Goal: Navigation & Orientation: Locate item on page

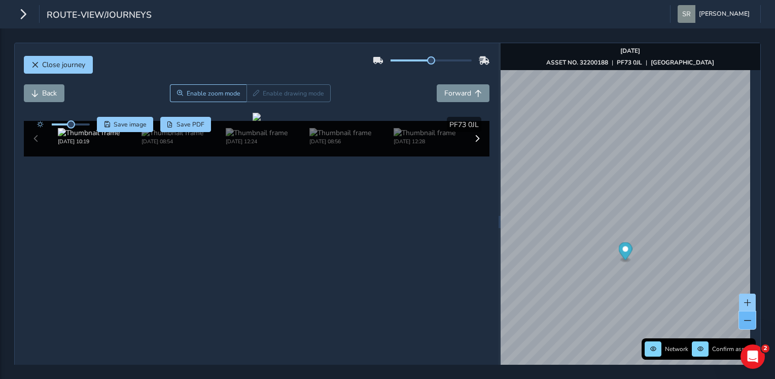
click at [745, 322] on span at bounding box center [748, 320] width 7 height 7
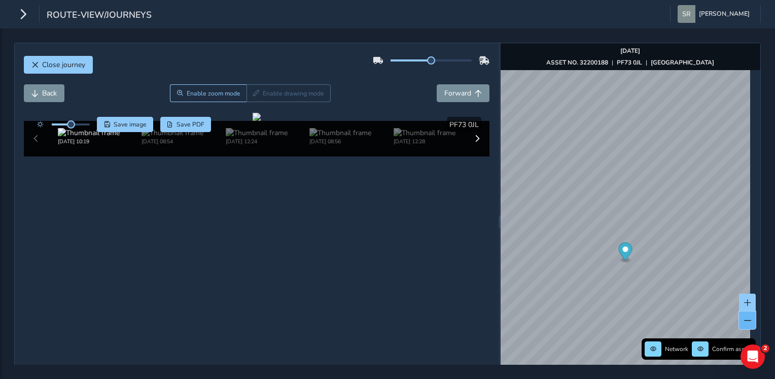
click at [745, 322] on span at bounding box center [748, 320] width 7 height 7
click at [739, 302] on button at bounding box center [747, 302] width 17 height 18
click at [741, 293] on button at bounding box center [747, 302] width 17 height 18
click at [745, 301] on span at bounding box center [748, 302] width 7 height 7
click at [52, 66] on span "Close journey" at bounding box center [63, 65] width 43 height 10
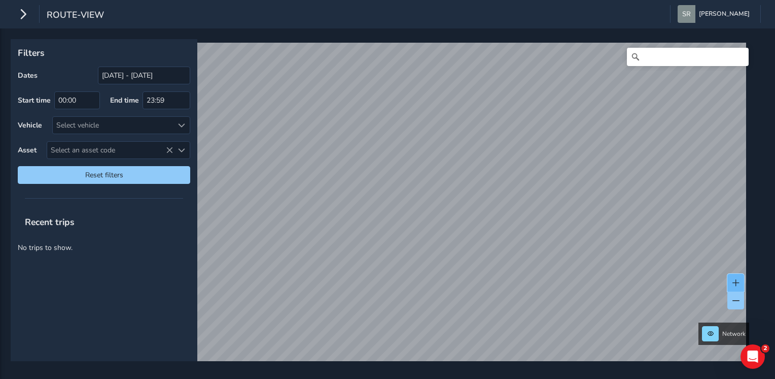
click at [737, 276] on button at bounding box center [736, 283] width 17 height 18
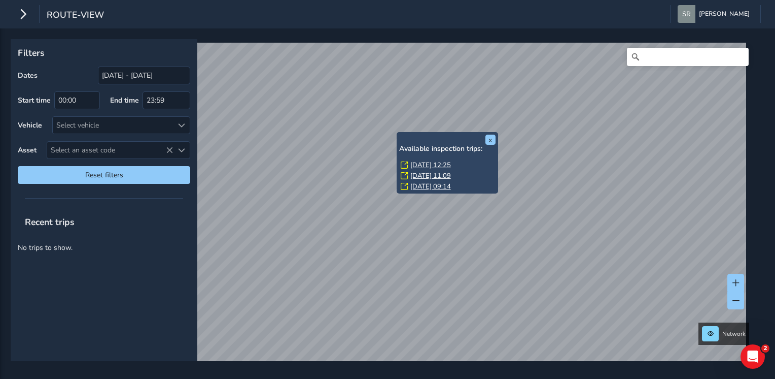
click at [412, 163] on link "[DATE] 12:25" at bounding box center [431, 164] width 41 height 9
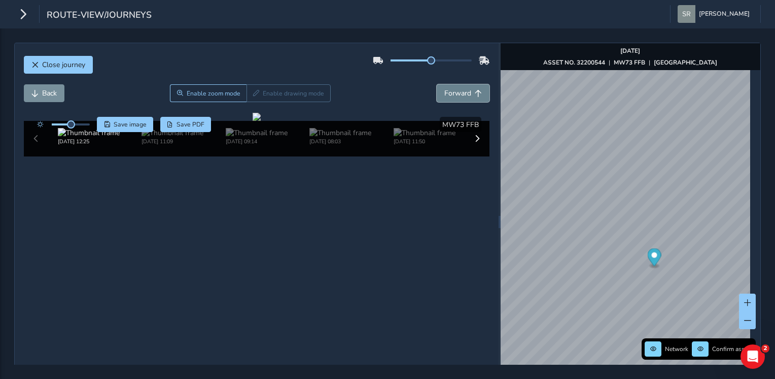
click at [471, 88] on button "Forward" at bounding box center [463, 93] width 53 height 18
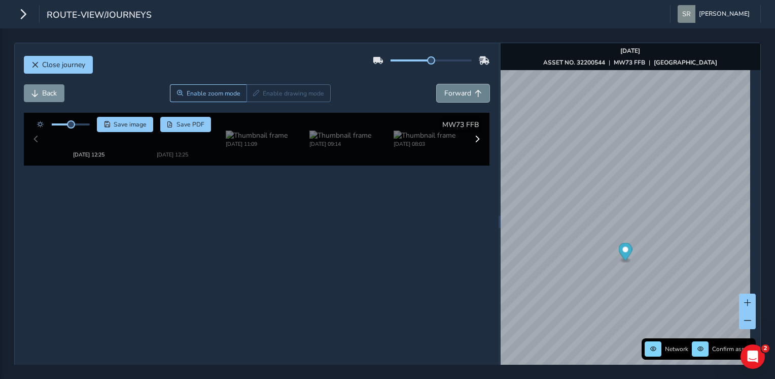
click at [471, 88] on button "Forward" at bounding box center [463, 93] width 53 height 18
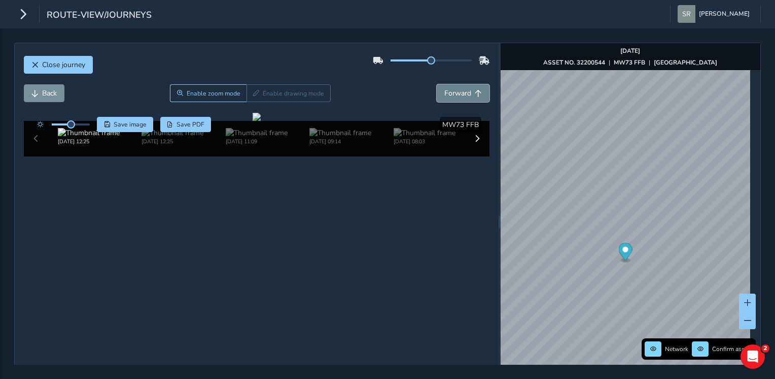
click at [471, 88] on button "Forward" at bounding box center [463, 93] width 53 height 18
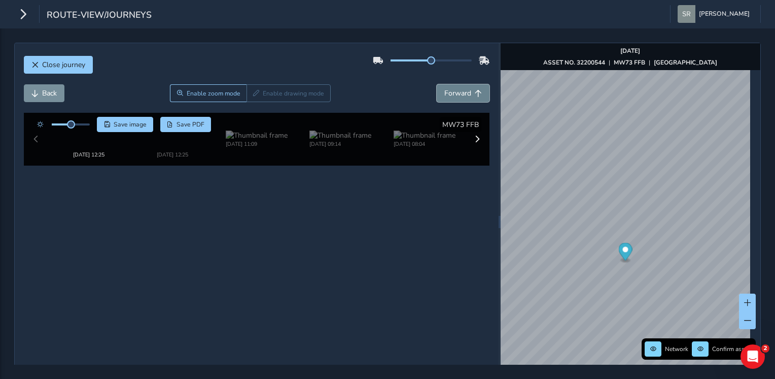
click at [471, 88] on button "Forward" at bounding box center [463, 93] width 53 height 18
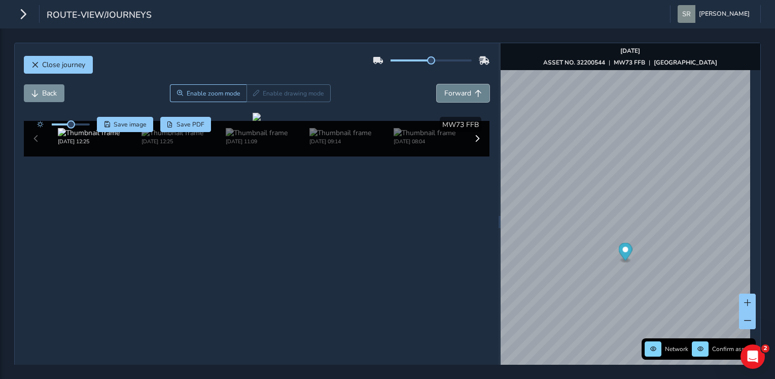
click at [471, 88] on button "Forward" at bounding box center [463, 93] width 53 height 18
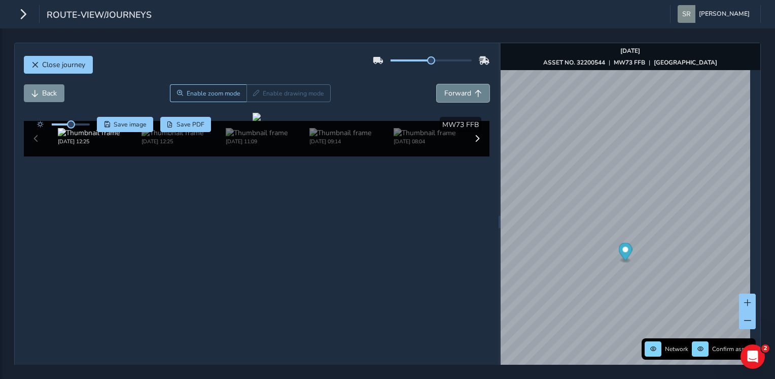
click at [471, 88] on button "Forward" at bounding box center [463, 93] width 53 height 18
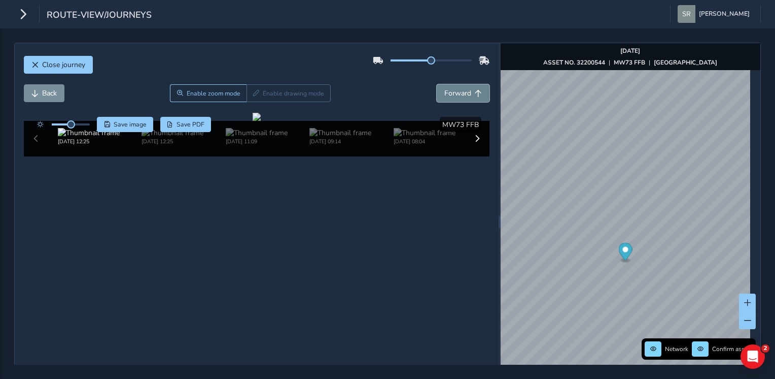
click at [471, 88] on button "Forward" at bounding box center [463, 93] width 53 height 18
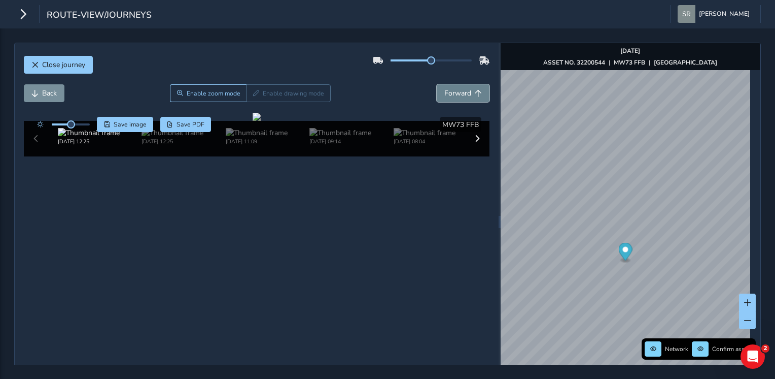
click at [471, 88] on button "Forward" at bounding box center [463, 93] width 53 height 18
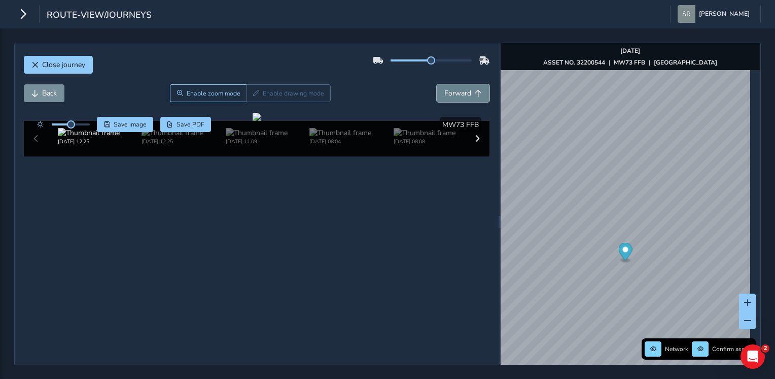
click at [471, 88] on button "Forward" at bounding box center [463, 93] width 53 height 18
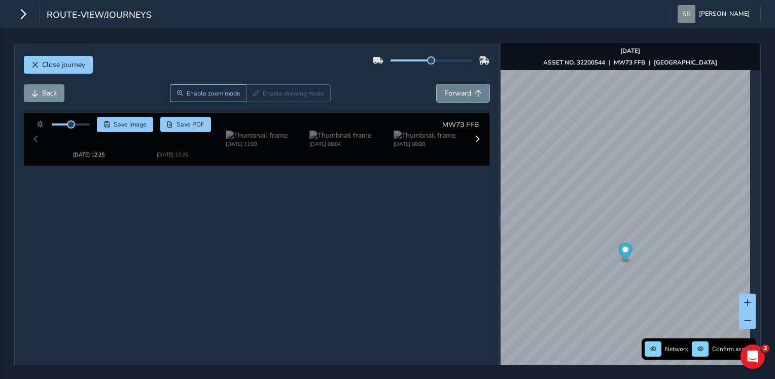
click at [471, 88] on button "Forward" at bounding box center [463, 93] width 53 height 18
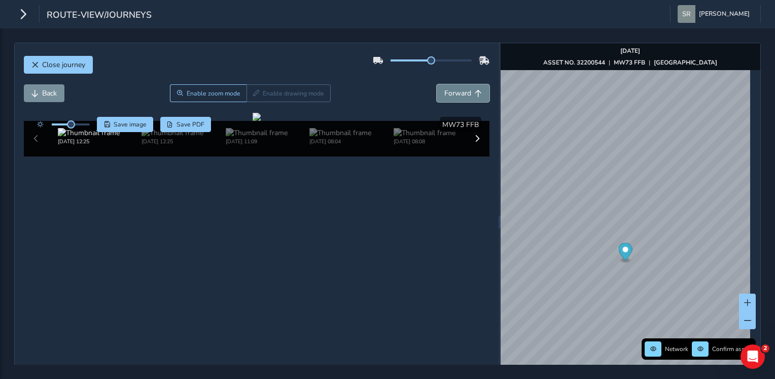
click at [471, 88] on button "Forward" at bounding box center [463, 93] width 53 height 18
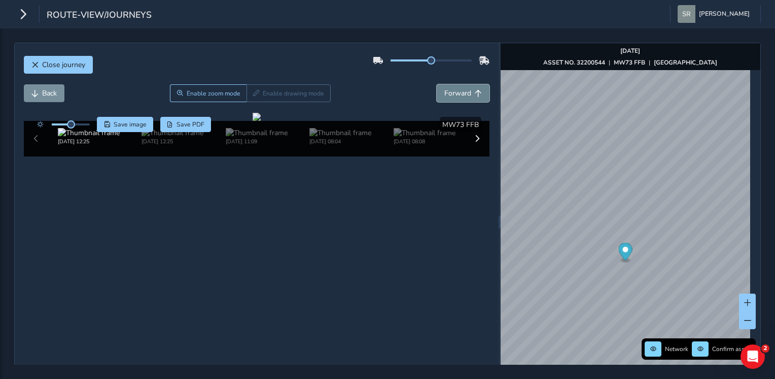
click at [471, 88] on button "Forward" at bounding box center [463, 93] width 53 height 18
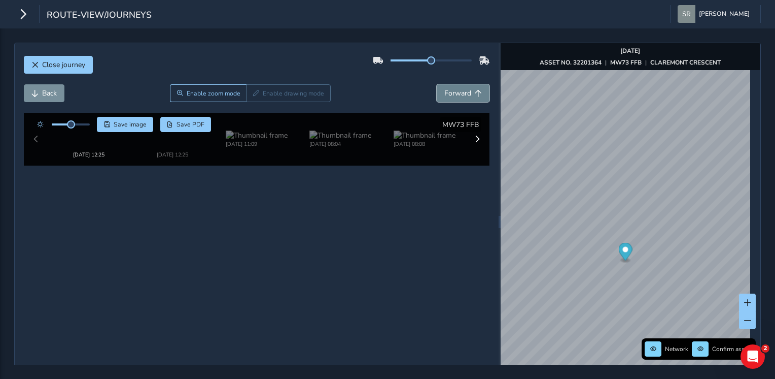
click at [471, 88] on button "Forward" at bounding box center [463, 93] width 53 height 18
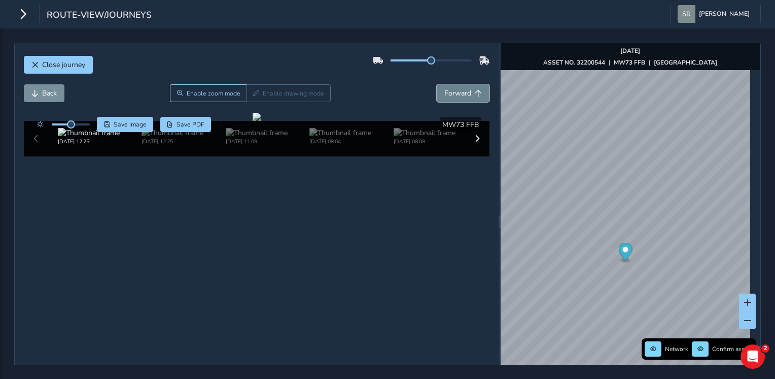
click at [471, 88] on button "Forward" at bounding box center [463, 93] width 53 height 18
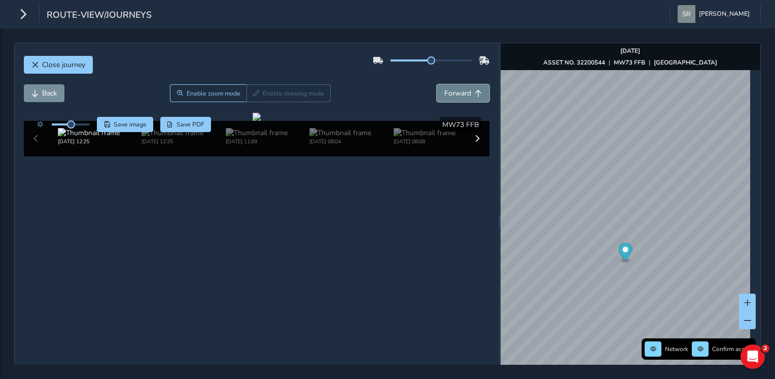
click at [471, 88] on button "Forward" at bounding box center [463, 93] width 53 height 18
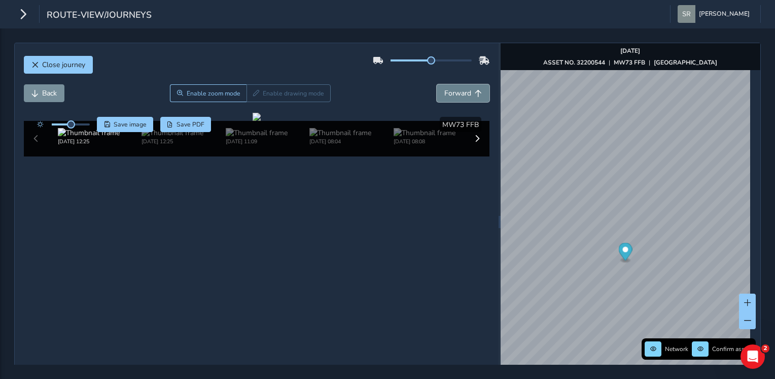
click at [471, 88] on button "Forward" at bounding box center [463, 93] width 53 height 18
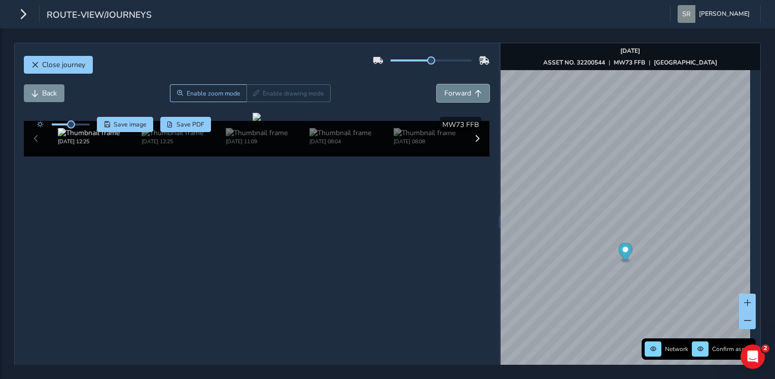
click at [471, 88] on button "Forward" at bounding box center [463, 93] width 53 height 18
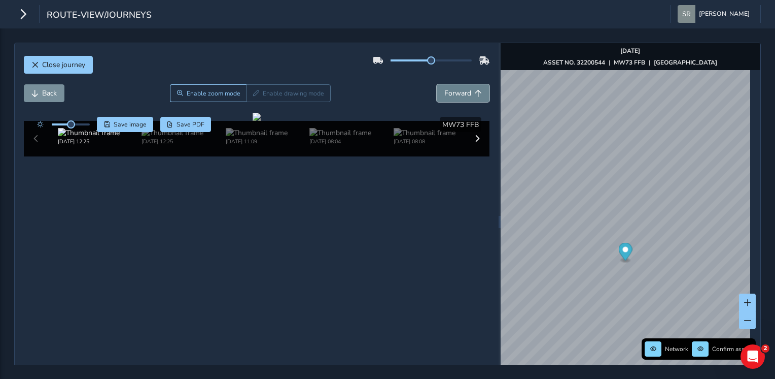
click at [471, 88] on button "Forward" at bounding box center [463, 93] width 53 height 18
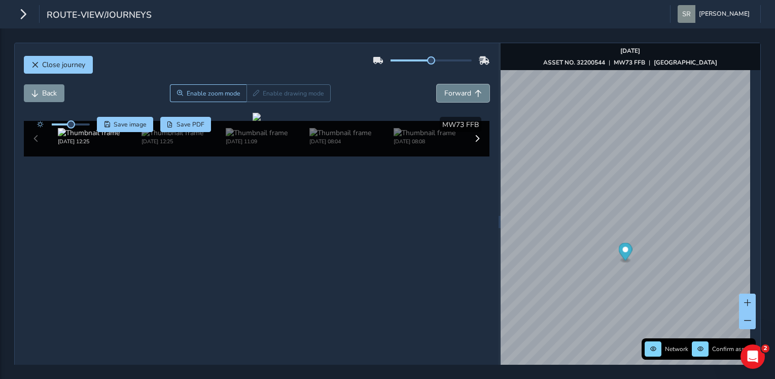
click at [471, 88] on button "Forward" at bounding box center [463, 93] width 53 height 18
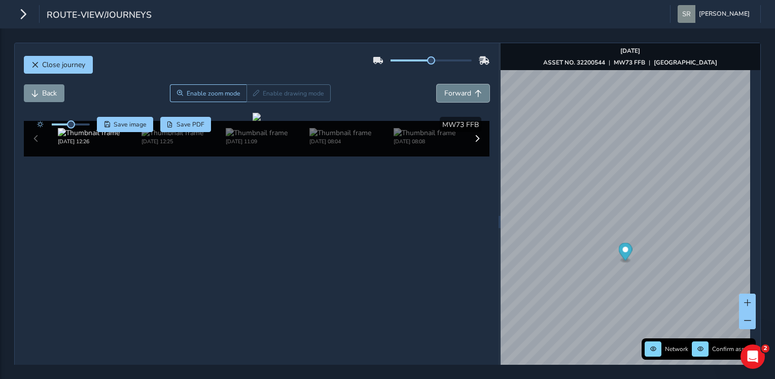
click at [471, 88] on button "Forward" at bounding box center [463, 93] width 53 height 18
click at [261, 121] on div at bounding box center [257, 117] width 8 height 8
click at [471, 98] on button "Forward" at bounding box center [463, 93] width 53 height 18
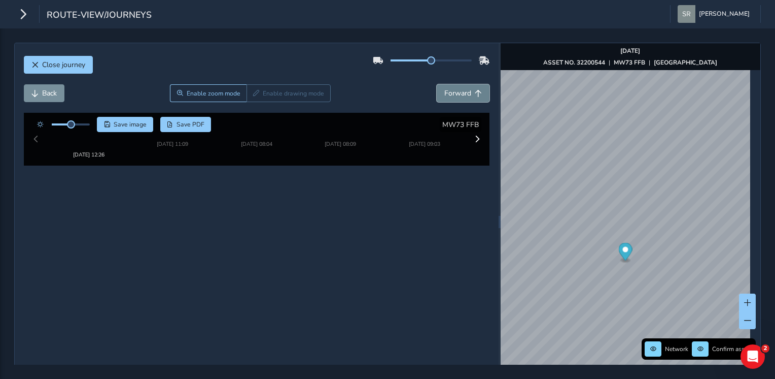
click at [471, 98] on button "Forward" at bounding box center [463, 93] width 53 height 18
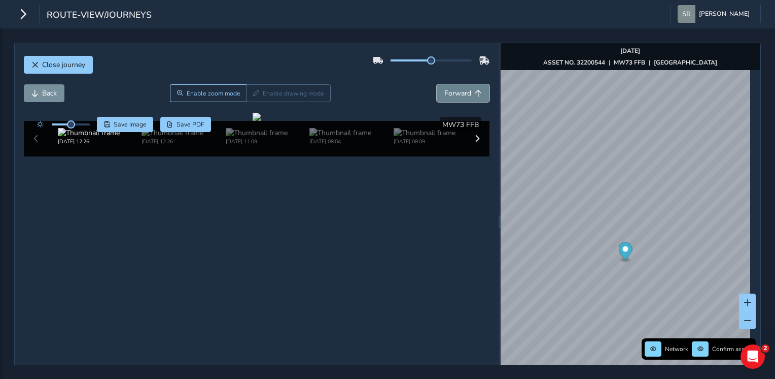
click at [471, 98] on button "Forward" at bounding box center [463, 93] width 53 height 18
